Goal: Check status: Check status

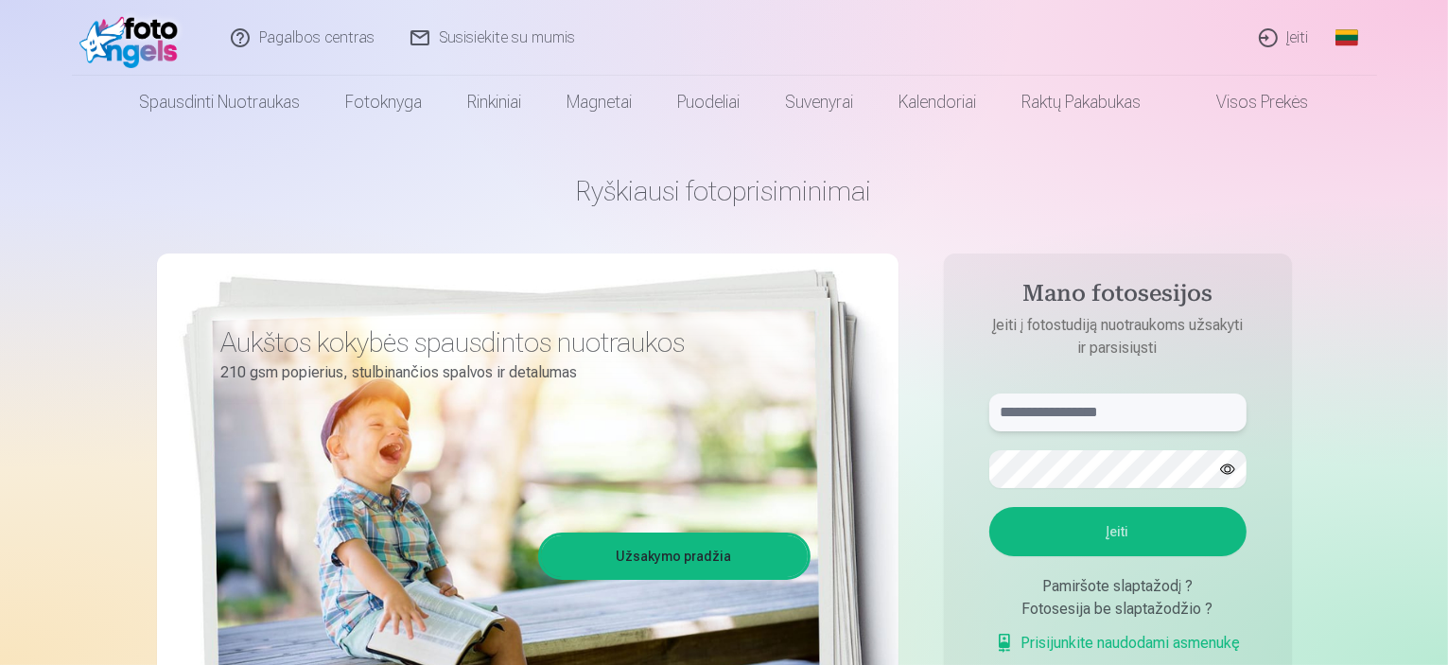
type input "**********"
click at [1139, 533] on button "Įeiti" at bounding box center [1117, 531] width 257 height 49
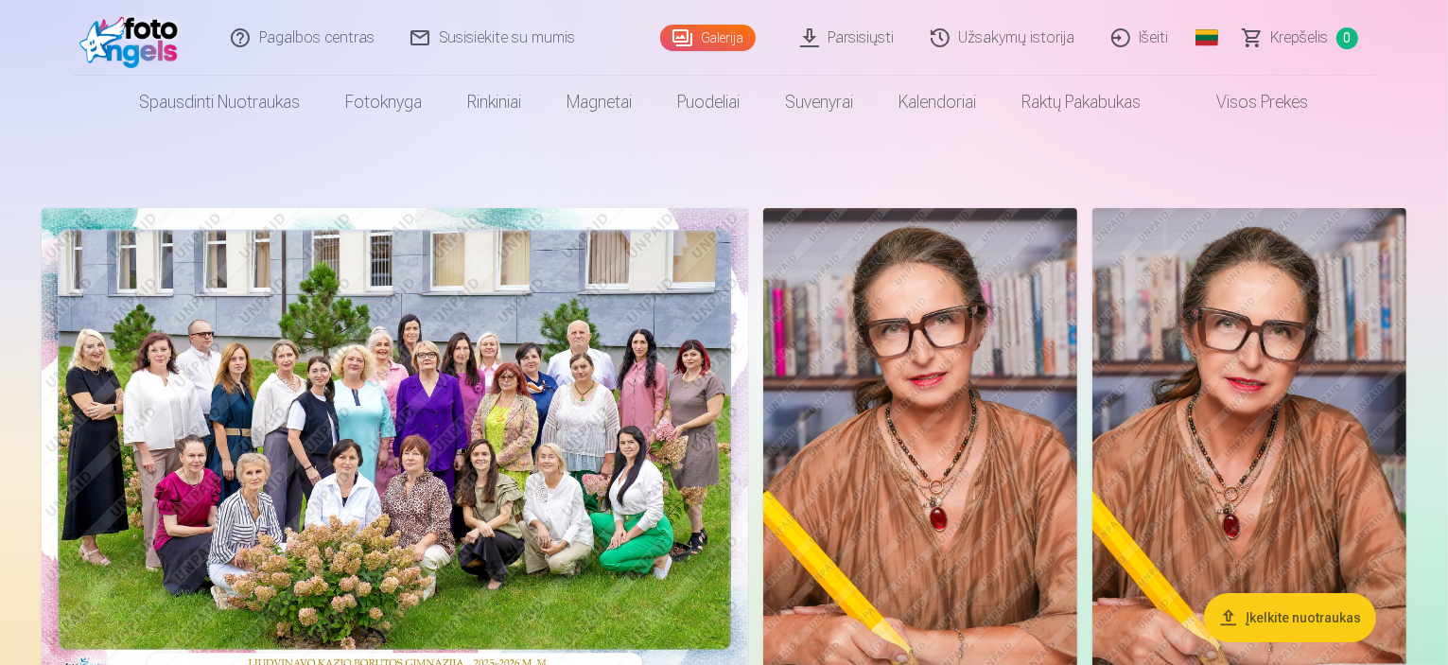
click at [1035, 39] on link "Užsakymų istorija" at bounding box center [1004, 38] width 181 height 76
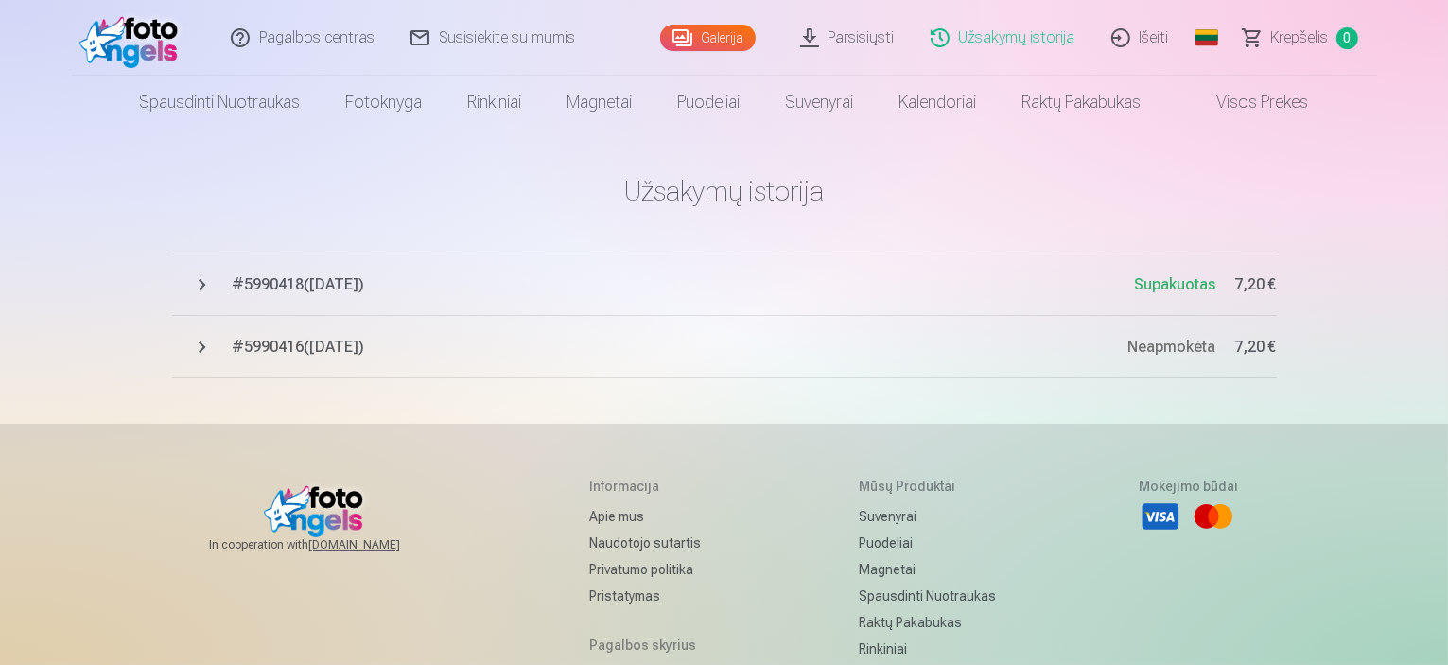
click at [1162, 289] on span "Supakuotas" at bounding box center [1175, 284] width 81 height 18
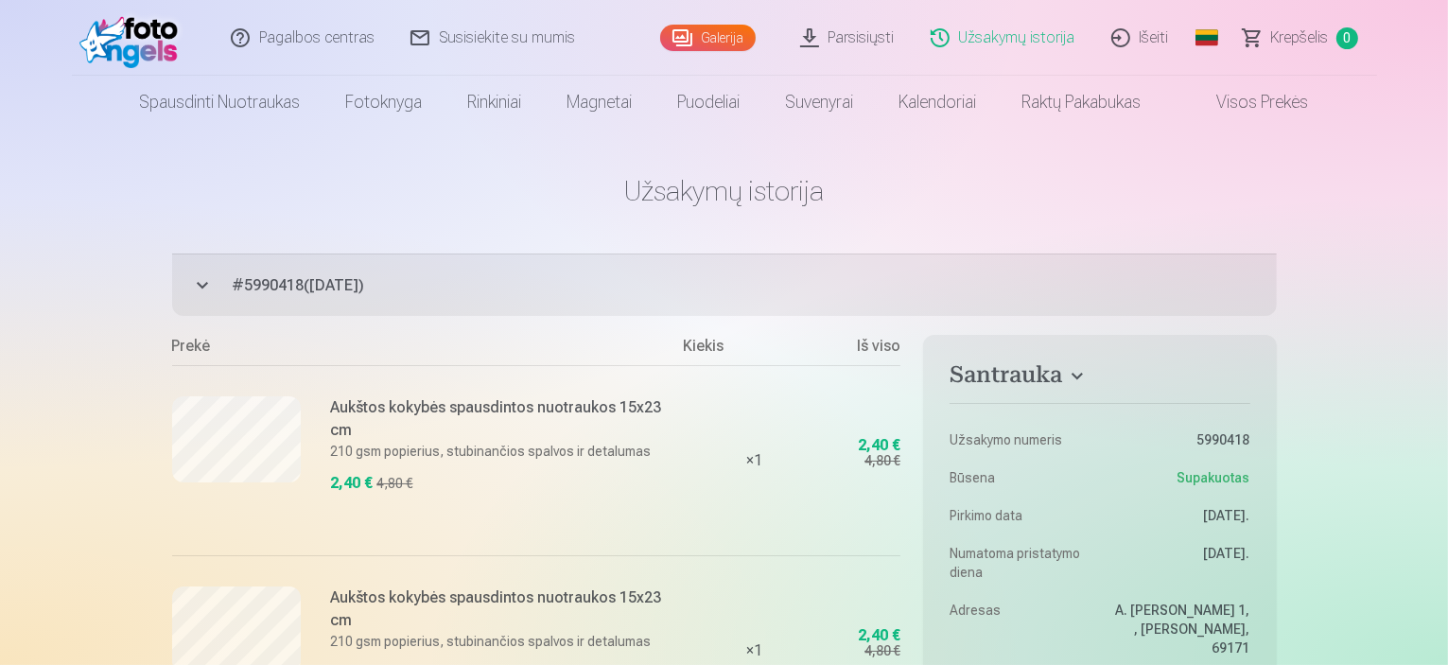
click at [721, 35] on link "Galerija" at bounding box center [708, 38] width 96 height 26
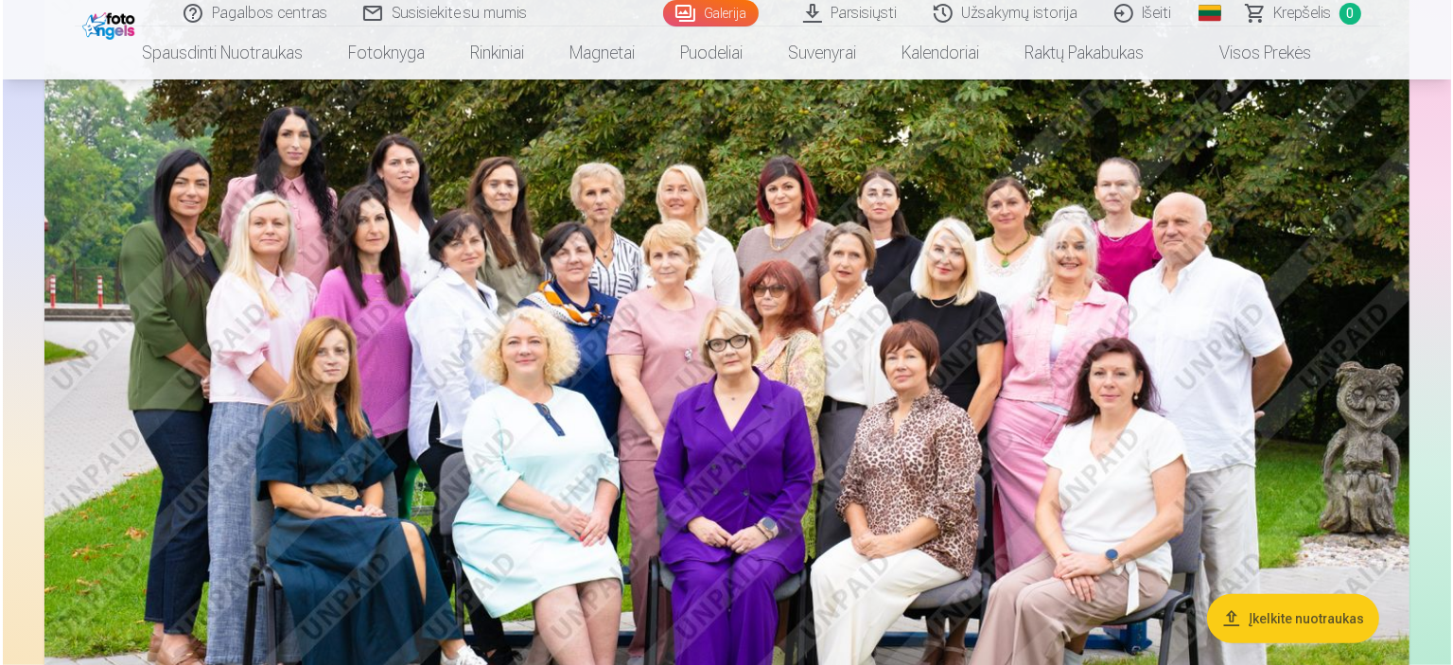
scroll to position [1703, 0]
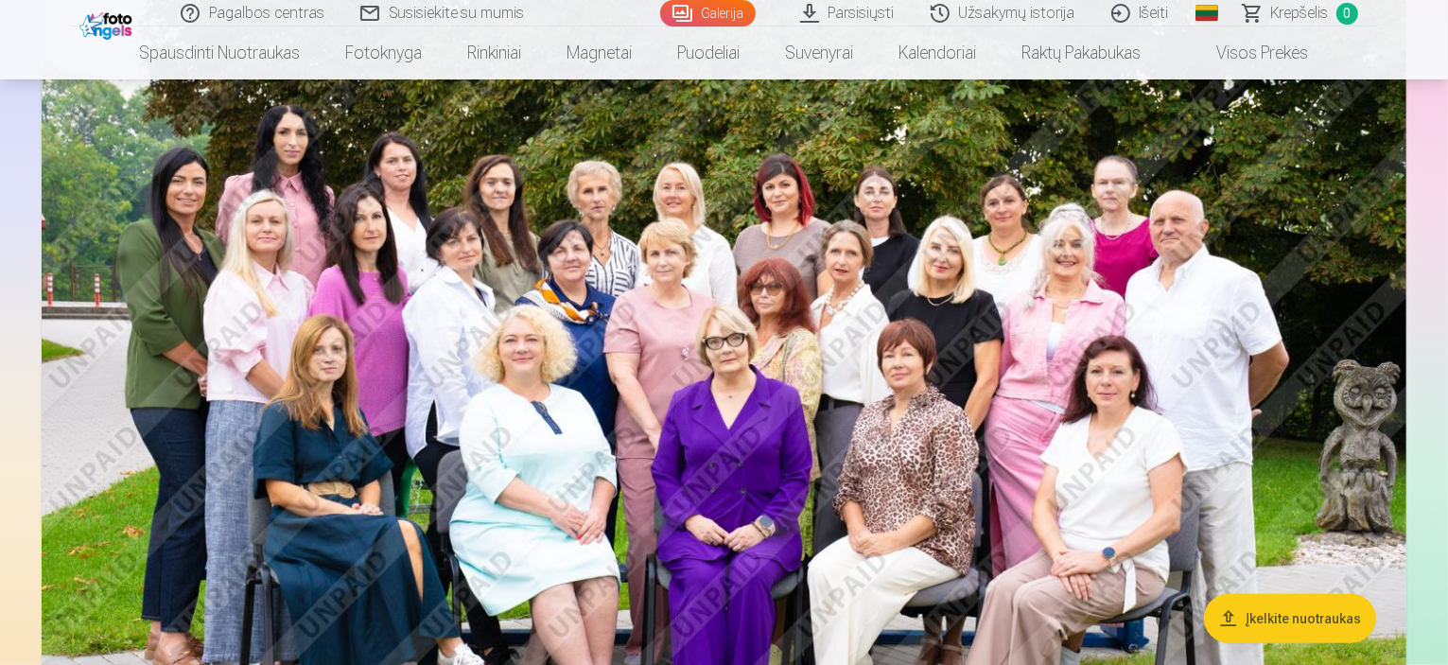
click at [786, 342] on img at bounding box center [724, 372] width 1365 height 910
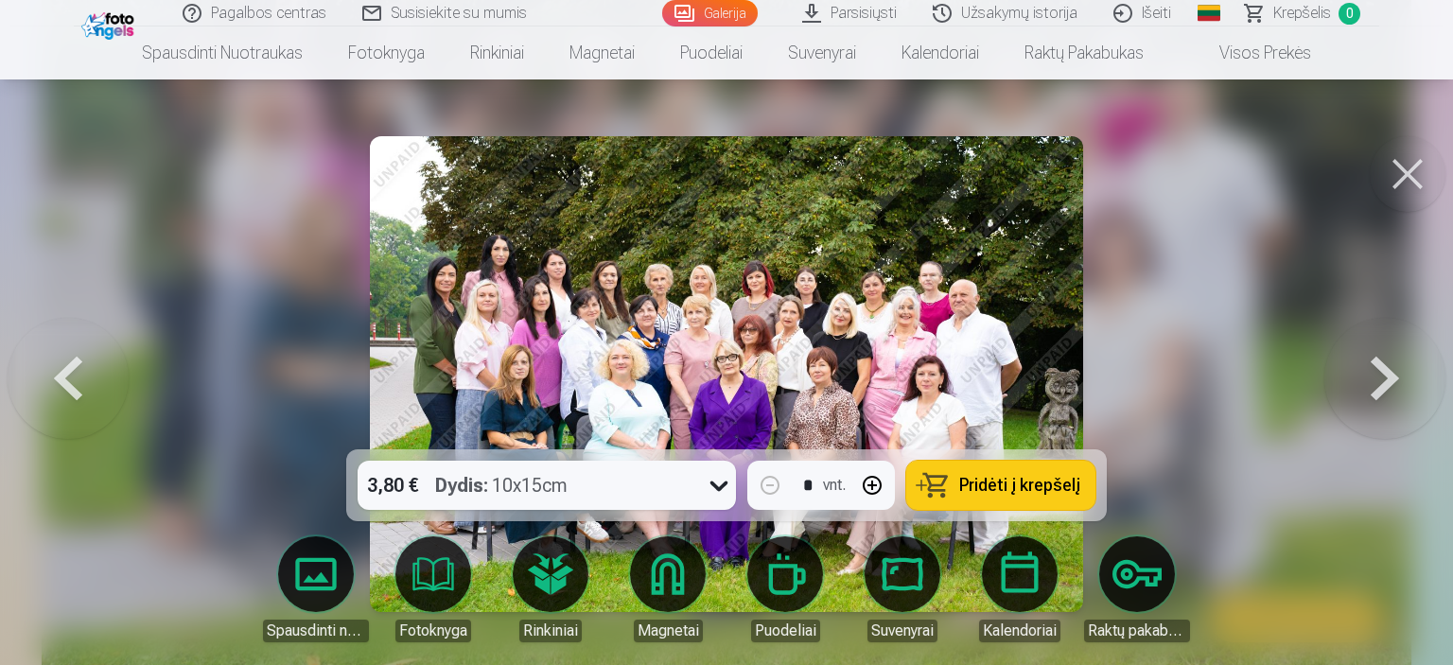
click at [1400, 169] on button at bounding box center [1408, 174] width 76 height 76
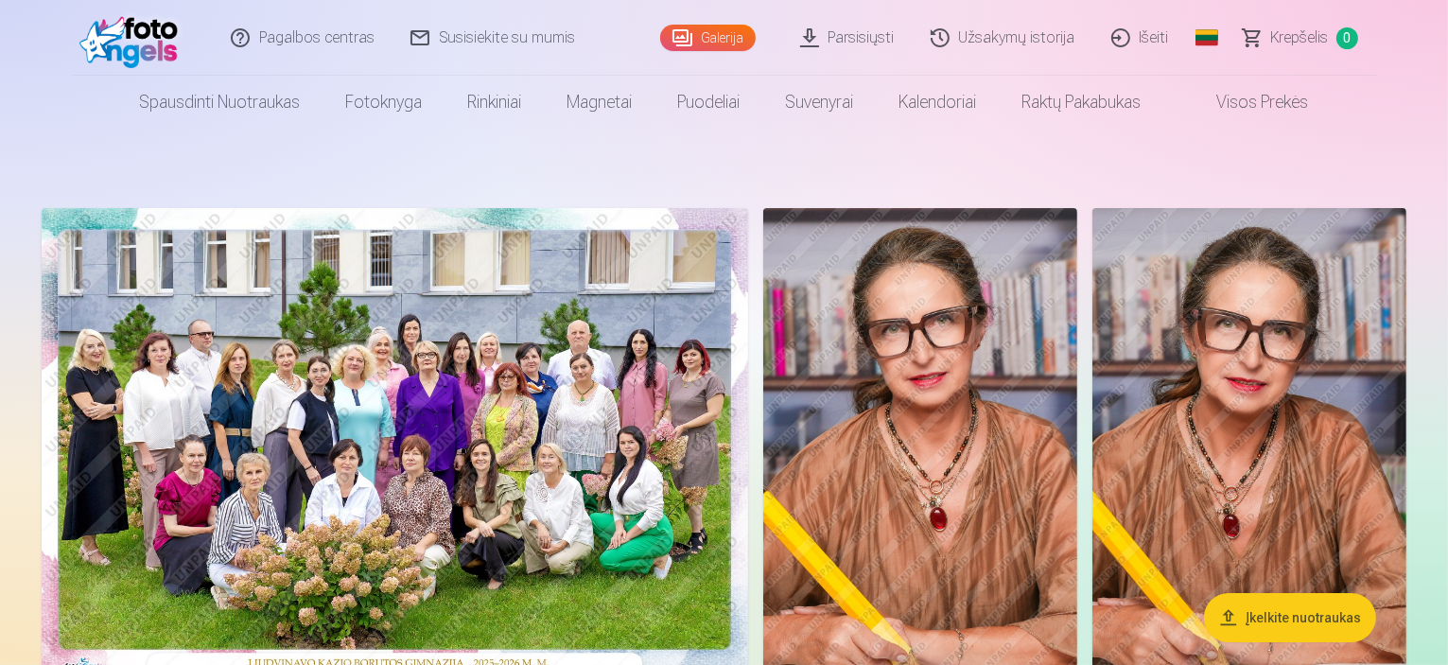
click at [1153, 29] on link "Išeiti" at bounding box center [1141, 38] width 94 height 76
